Goal: Task Accomplishment & Management: Use online tool/utility

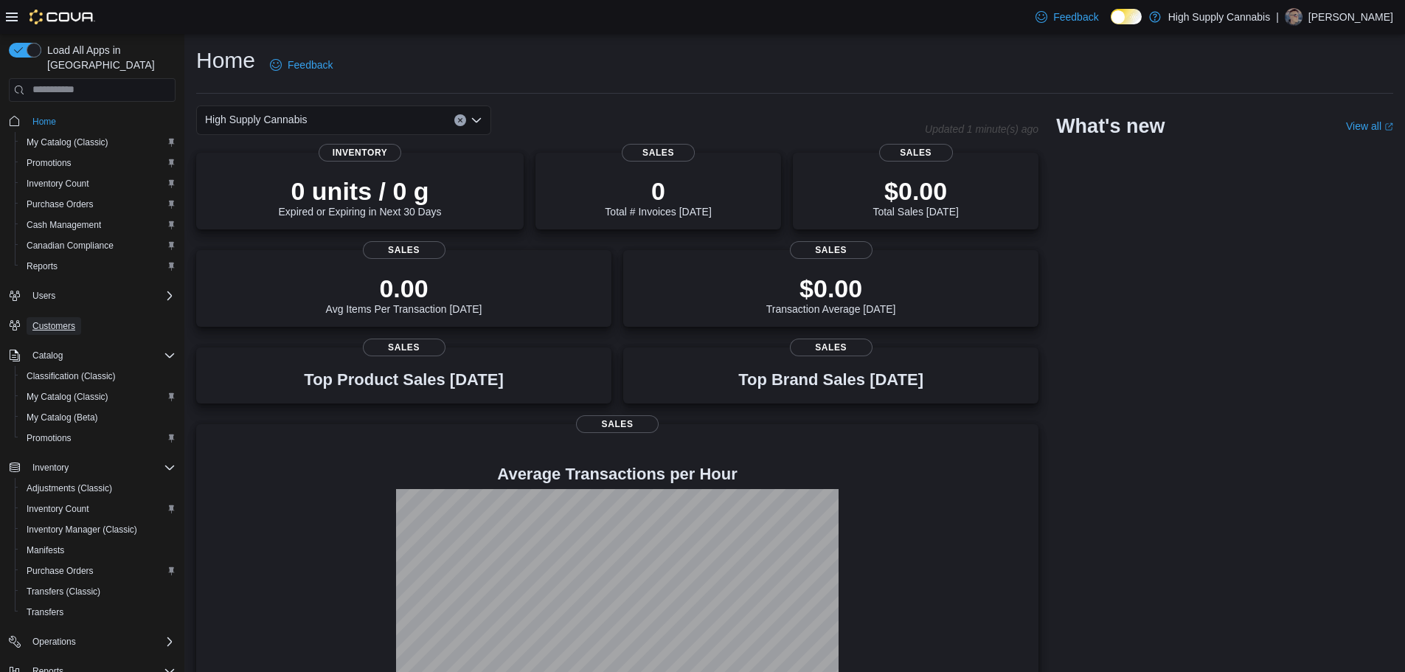
click at [52, 330] on span "Customers" at bounding box center [53, 326] width 43 height 12
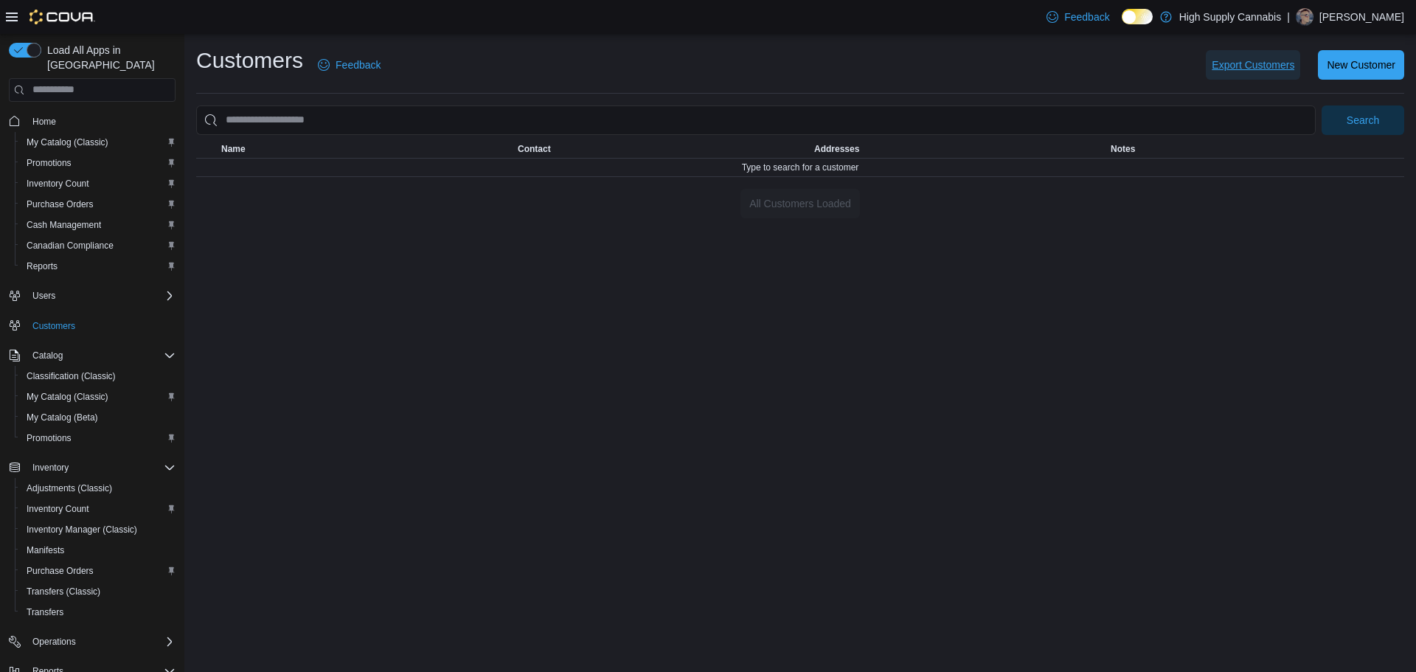
click at [1255, 65] on span "Export Customers" at bounding box center [1253, 65] width 83 height 15
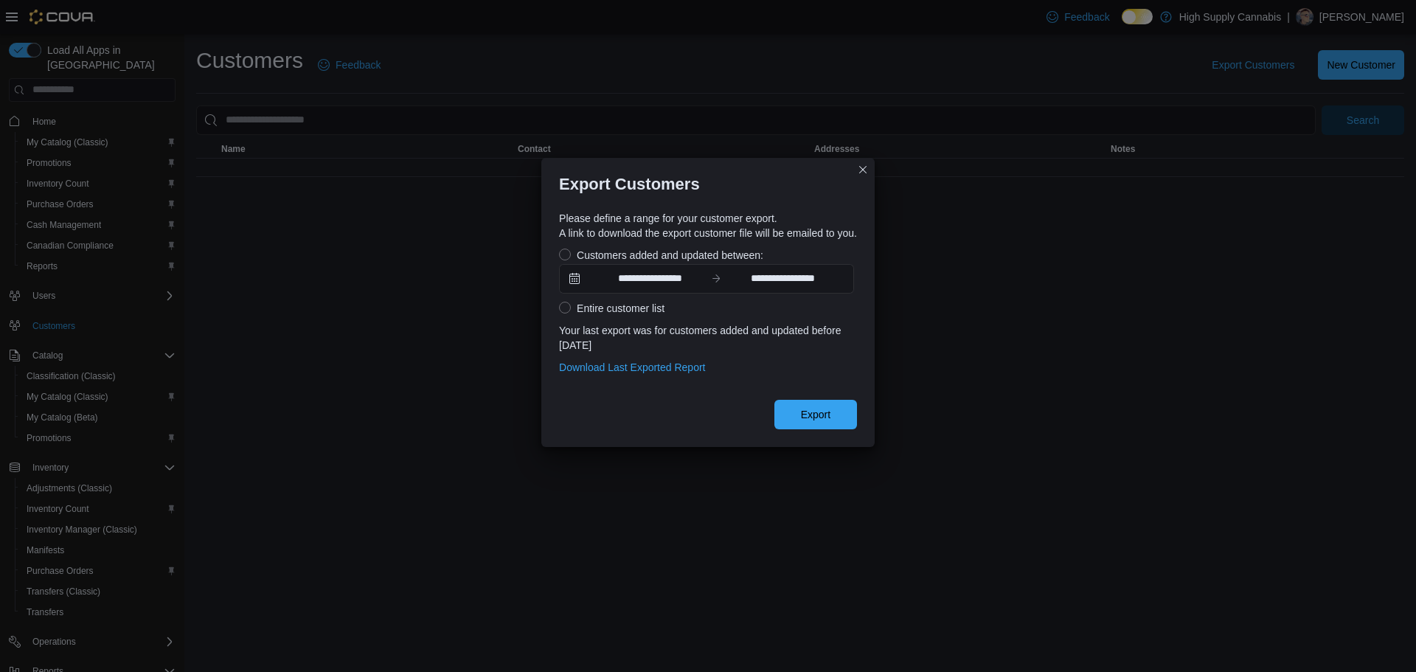
click at [559, 307] on label "Entire customer list" at bounding box center [611, 308] width 105 height 18
click at [831, 414] on span "Export" at bounding box center [816, 413] width 30 height 15
